Goal: Task Accomplishment & Management: Manage account settings

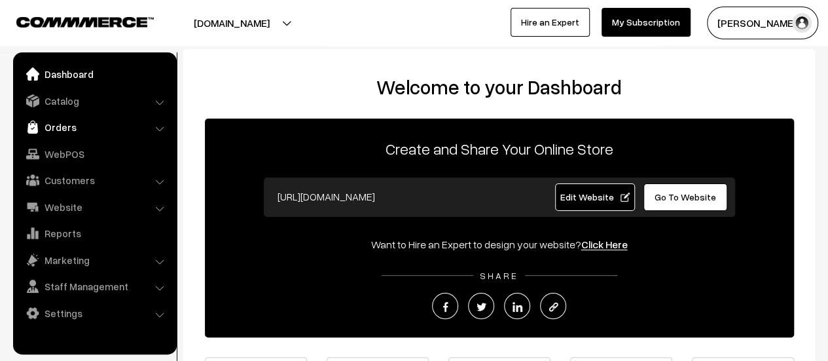
click at [52, 128] on link "Orders" at bounding box center [94, 127] width 156 height 24
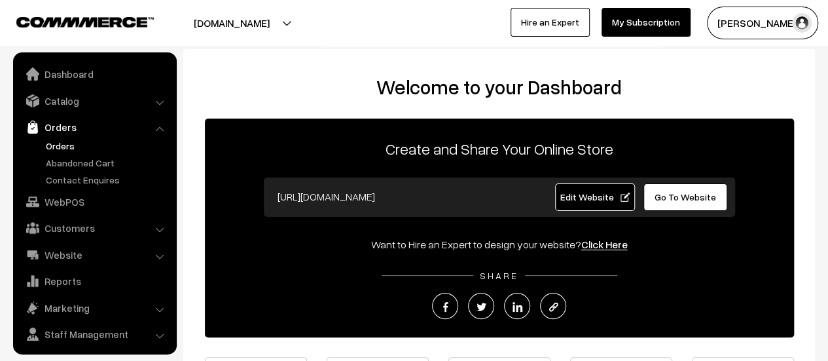
click at [58, 142] on link "Orders" at bounding box center [108, 146] width 130 height 14
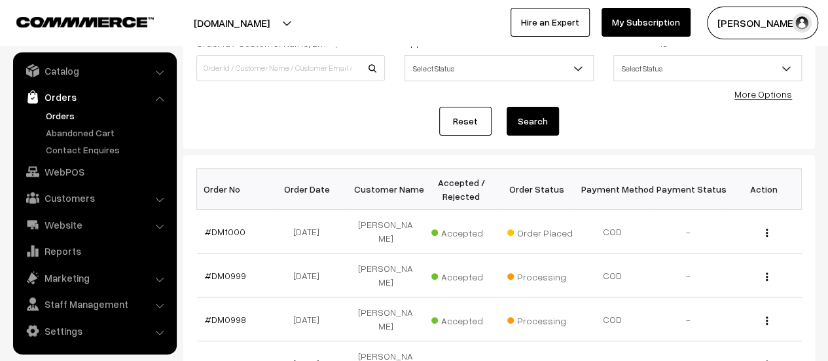
scroll to position [115, 0]
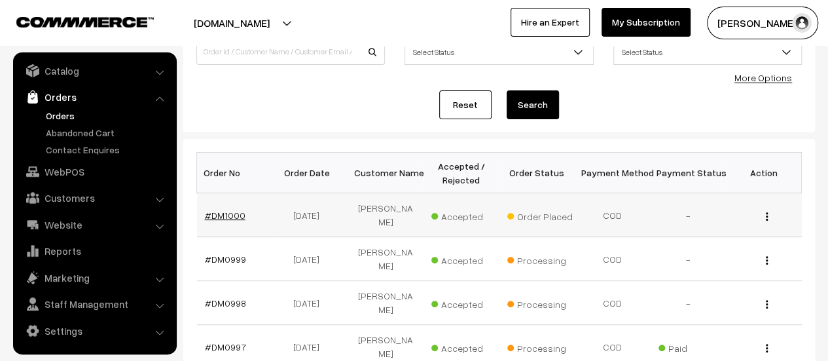
click at [226, 209] on link "#DM1000" at bounding box center [225, 214] width 41 height 11
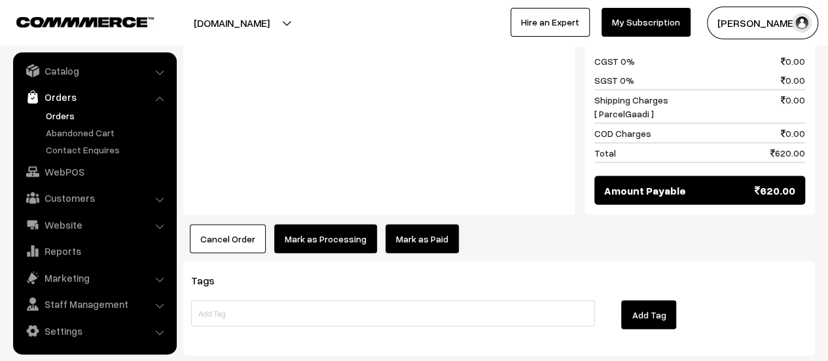
scroll to position [1184, 0]
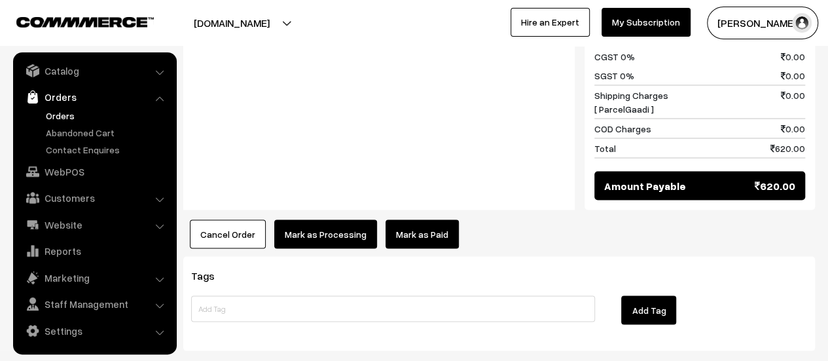
click at [340, 219] on button "Mark as Processing" at bounding box center [325, 233] width 103 height 29
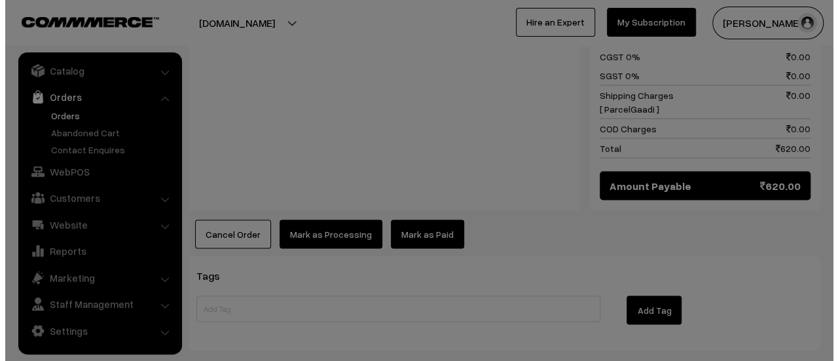
scroll to position [1185, 0]
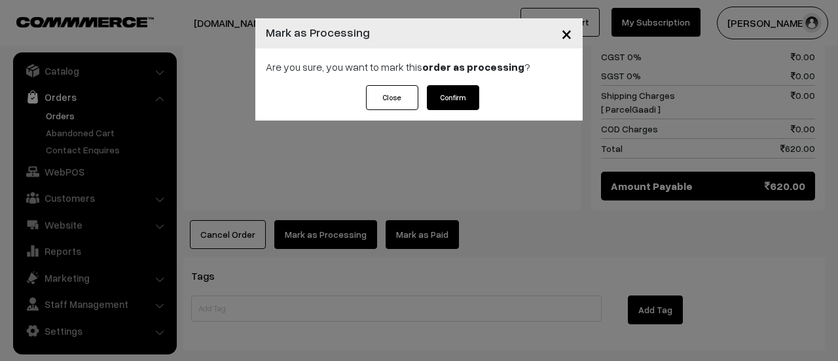
click at [446, 101] on button "Confirm" at bounding box center [453, 97] width 52 height 25
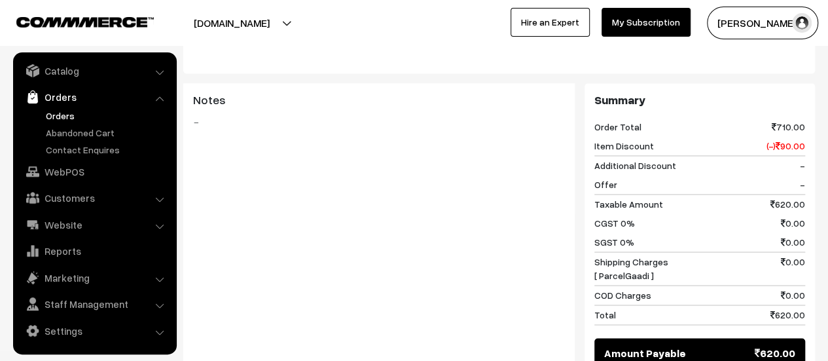
scroll to position [1127, 0]
